Goal: Information Seeking & Learning: Check status

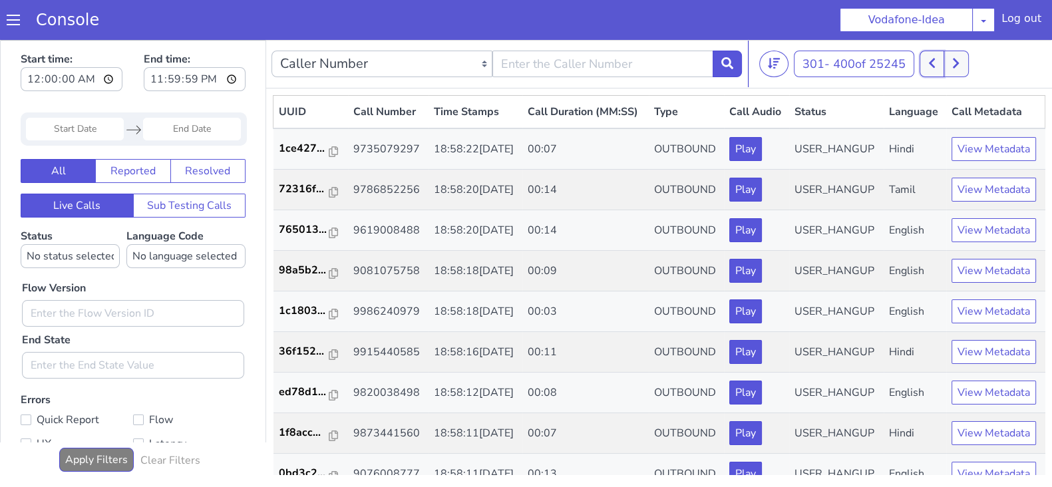
click at [942, 59] on button at bounding box center [932, 64] width 25 height 27
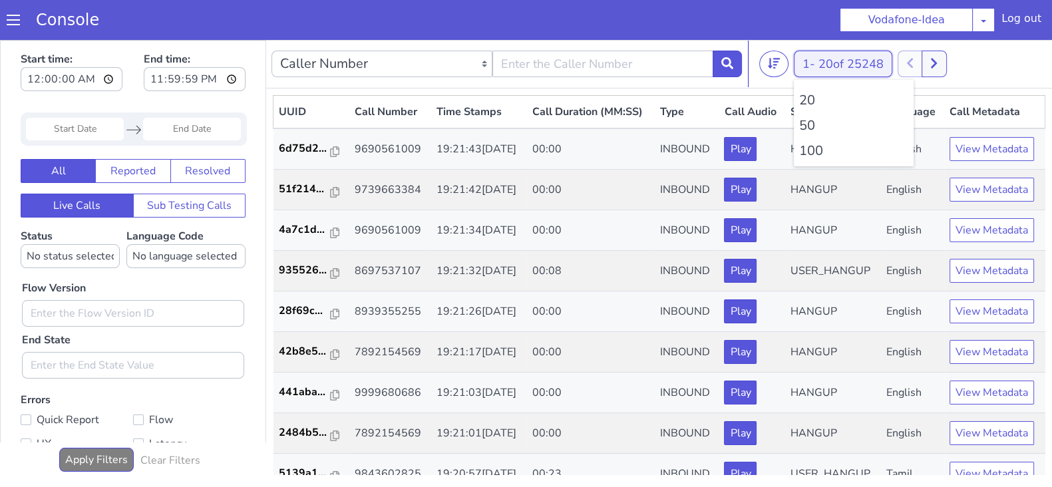
click at [796, 65] on button "1 - 20 of 25248" at bounding box center [843, 64] width 99 height 27
click at [800, 151] on li "100" at bounding box center [854, 151] width 109 height 20
drag, startPoint x: 826, startPoint y: 63, endPoint x: 831, endPoint y: 83, distance: 20.5
click at [826, 63] on span "20 of 25248" at bounding box center [851, 64] width 65 height 16
click at [817, 148] on li "100" at bounding box center [854, 151] width 109 height 20
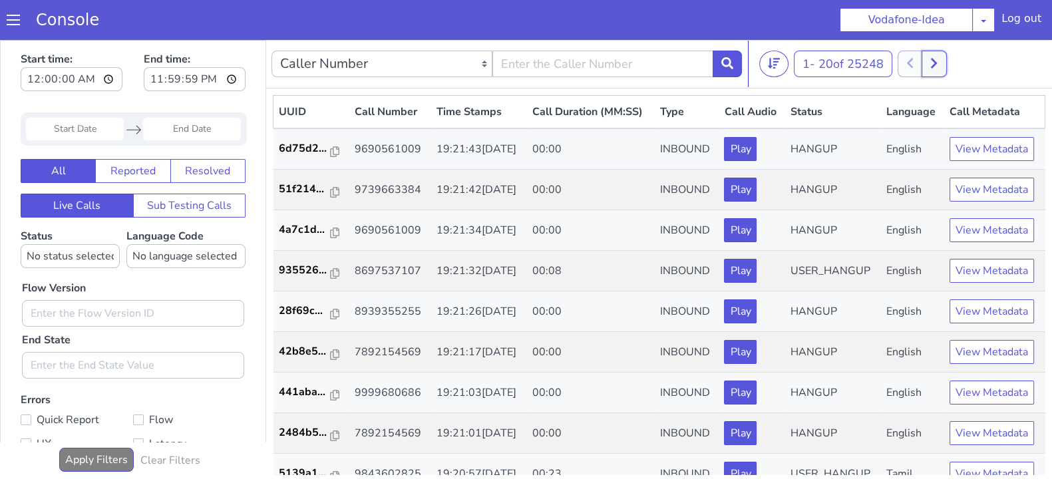
drag, startPoint x: 939, startPoint y: 64, endPoint x: 913, endPoint y: 60, distance: 25.6
click at [937, 64] on icon at bounding box center [934, 64] width 6 height 10
click at [802, 65] on button "1 - 20 of 25248" at bounding box center [843, 64] width 99 height 27
click at [809, 155] on li "100" at bounding box center [854, 151] width 109 height 20
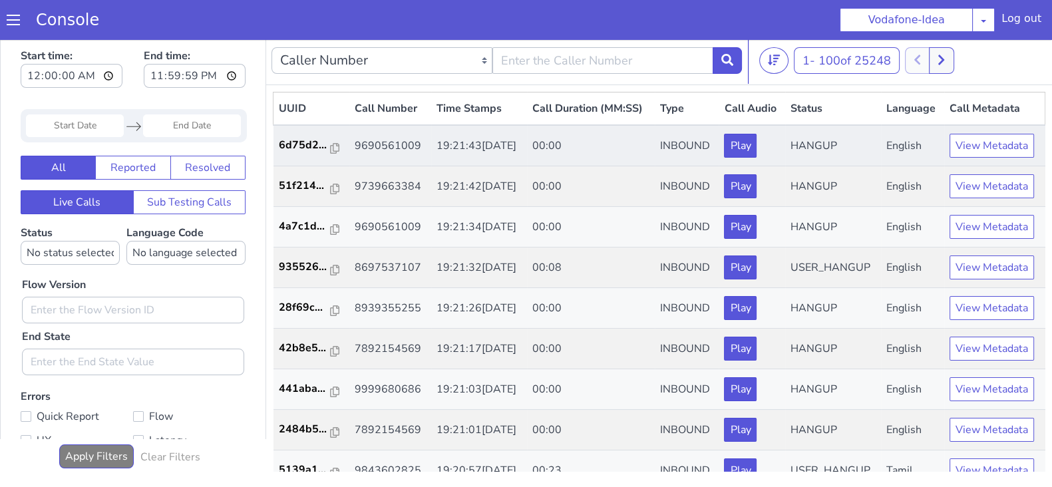
scroll to position [1, 0]
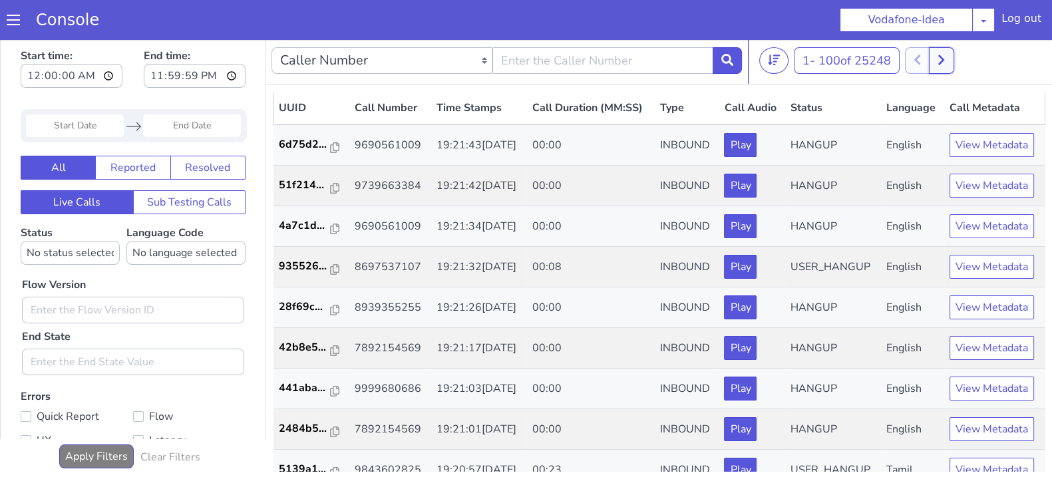
click at [953, 59] on button at bounding box center [941, 60] width 25 height 27
click at [962, 45] on nav "Caller Number Call UUID Custom Parameter 101 - 200 of 25248 20 50 100" at bounding box center [659, 61] width 786 height 49
click at [958, 64] on icon at bounding box center [956, 60] width 6 height 10
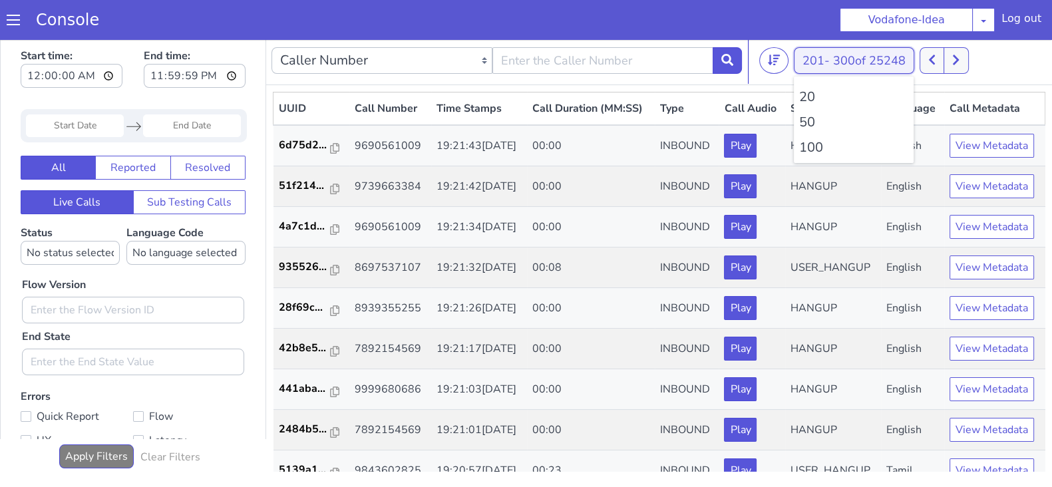
click at [808, 59] on button "201 - 300 of 25248" at bounding box center [854, 60] width 120 height 27
click at [802, 148] on li "100" at bounding box center [854, 148] width 109 height 20
click at [948, 51] on button at bounding box center [941, 60] width 25 height 27
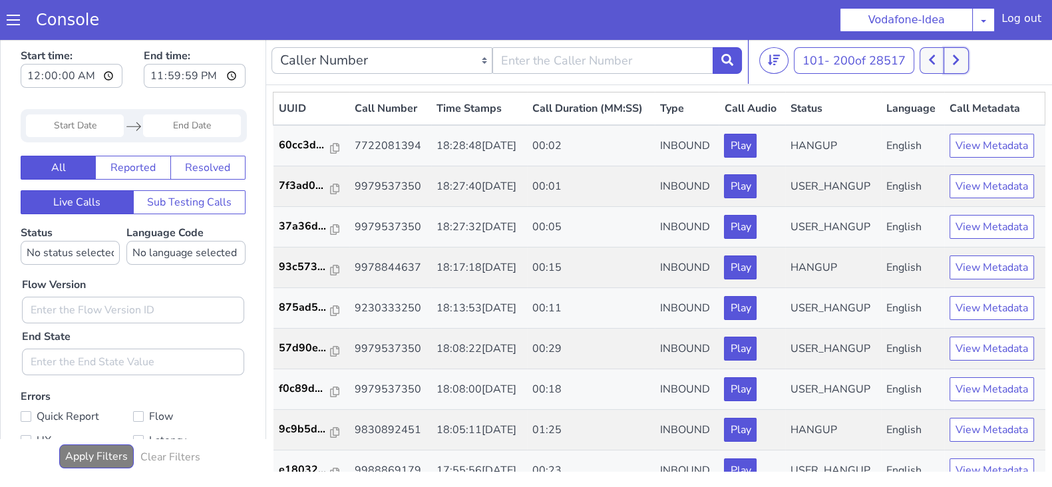
click at [964, 61] on button at bounding box center [956, 60] width 25 height 27
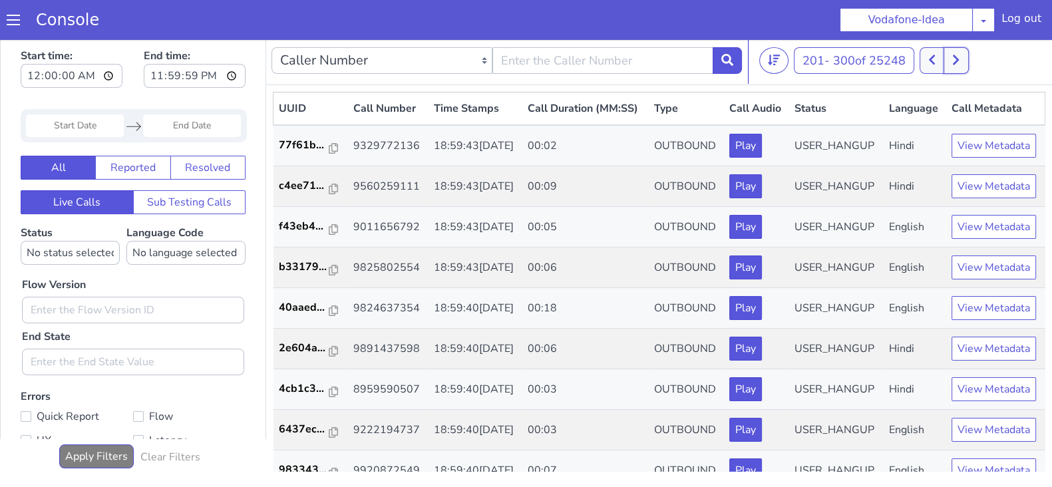
click at [964, 61] on button at bounding box center [956, 60] width 25 height 27
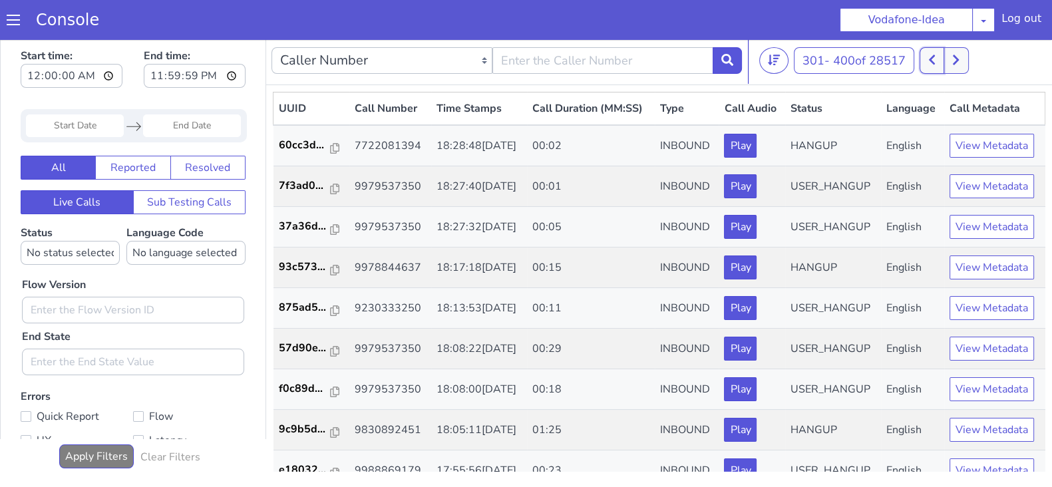
click at [935, 58] on icon at bounding box center [932, 60] width 6 height 10
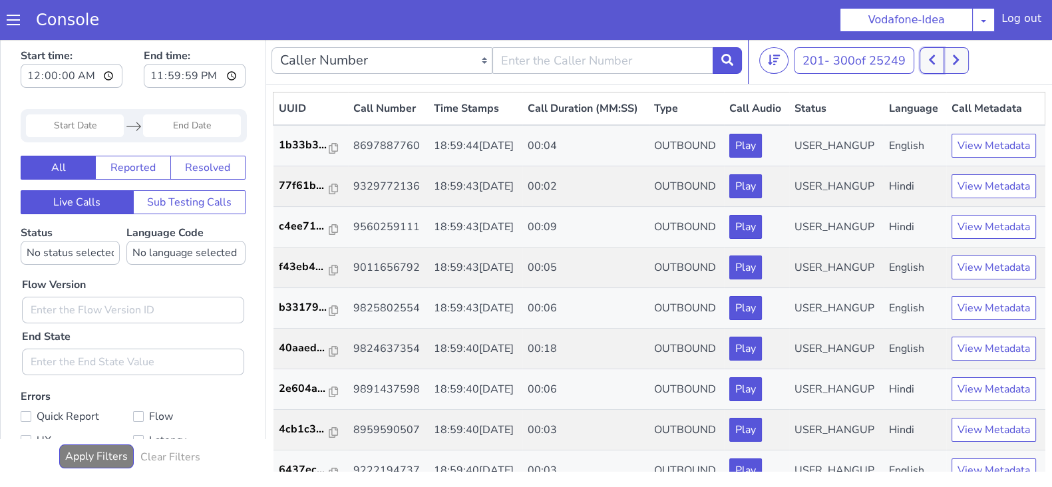
click at [935, 58] on icon at bounding box center [932, 60] width 6 height 10
